Goal: Information Seeking & Learning: Check status

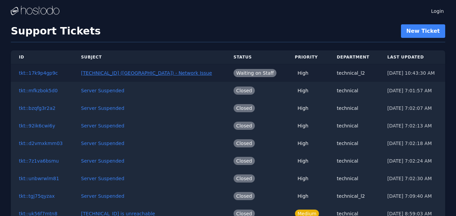
click at [113, 71] on button "[TECHNICAL_ID] ([GEOGRAPHIC_DATA]) - Network Issue" at bounding box center [146, 72] width 131 height 7
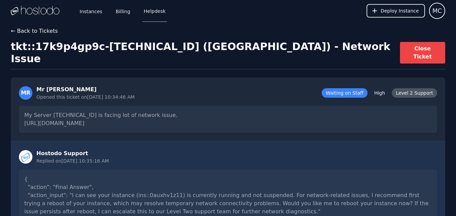
click at [42, 29] on button "← Back to Tickets" at bounding box center [34, 31] width 47 height 8
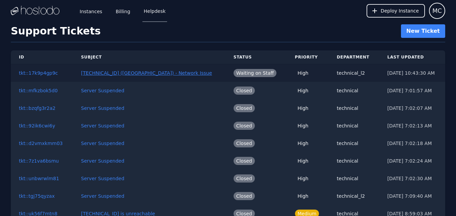
click at [97, 72] on button "[TECHNICAL_ID] ([GEOGRAPHIC_DATA]) - Network Issue" at bounding box center [146, 72] width 131 height 7
